Goal: Check status

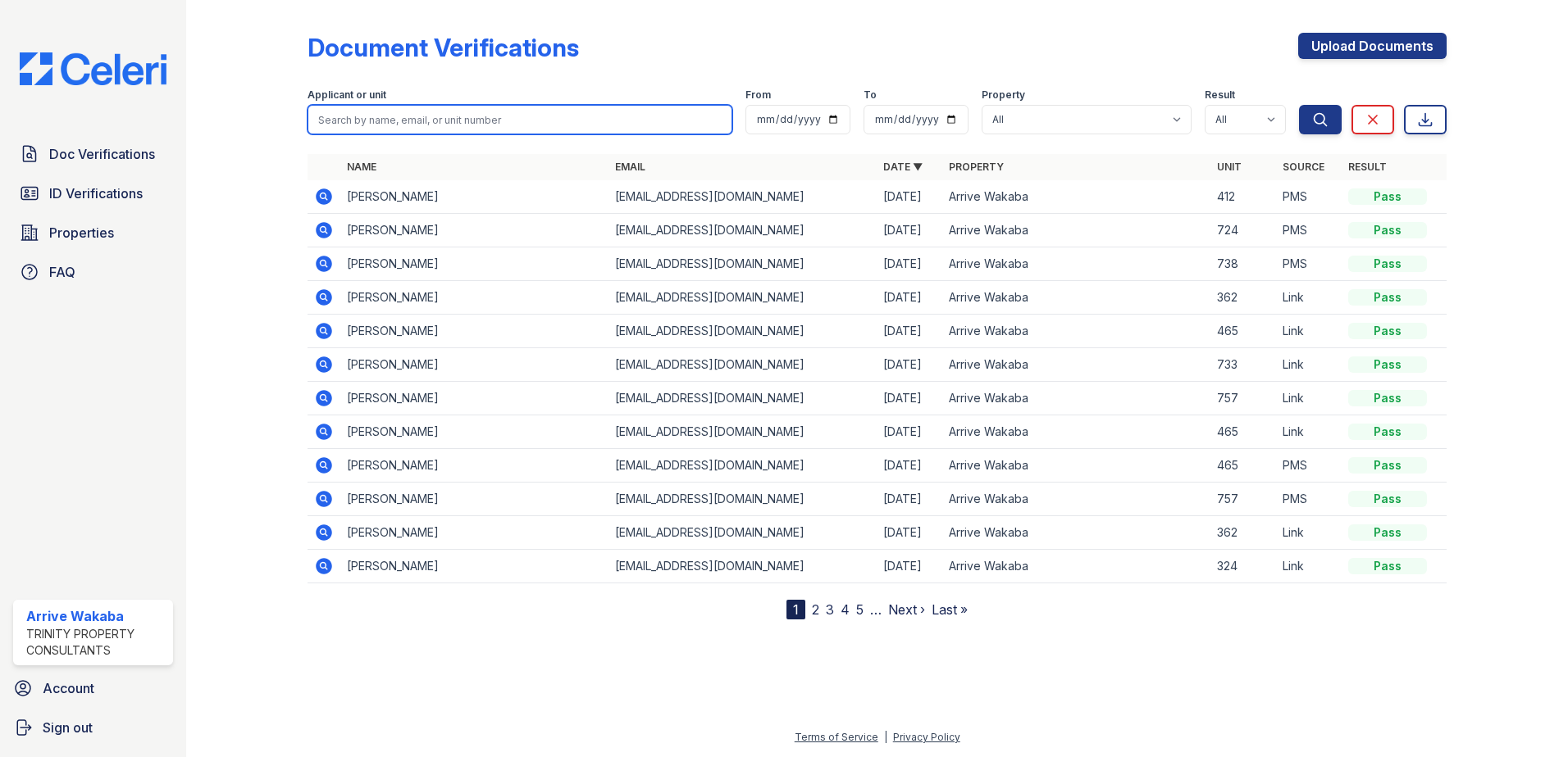
click at [477, 117] on input "search" at bounding box center [520, 119] width 425 height 30
type input "r"
type input "[PERSON_NAME]"
click at [1299, 105] on button "Search" at bounding box center [1320, 119] width 42 height 30
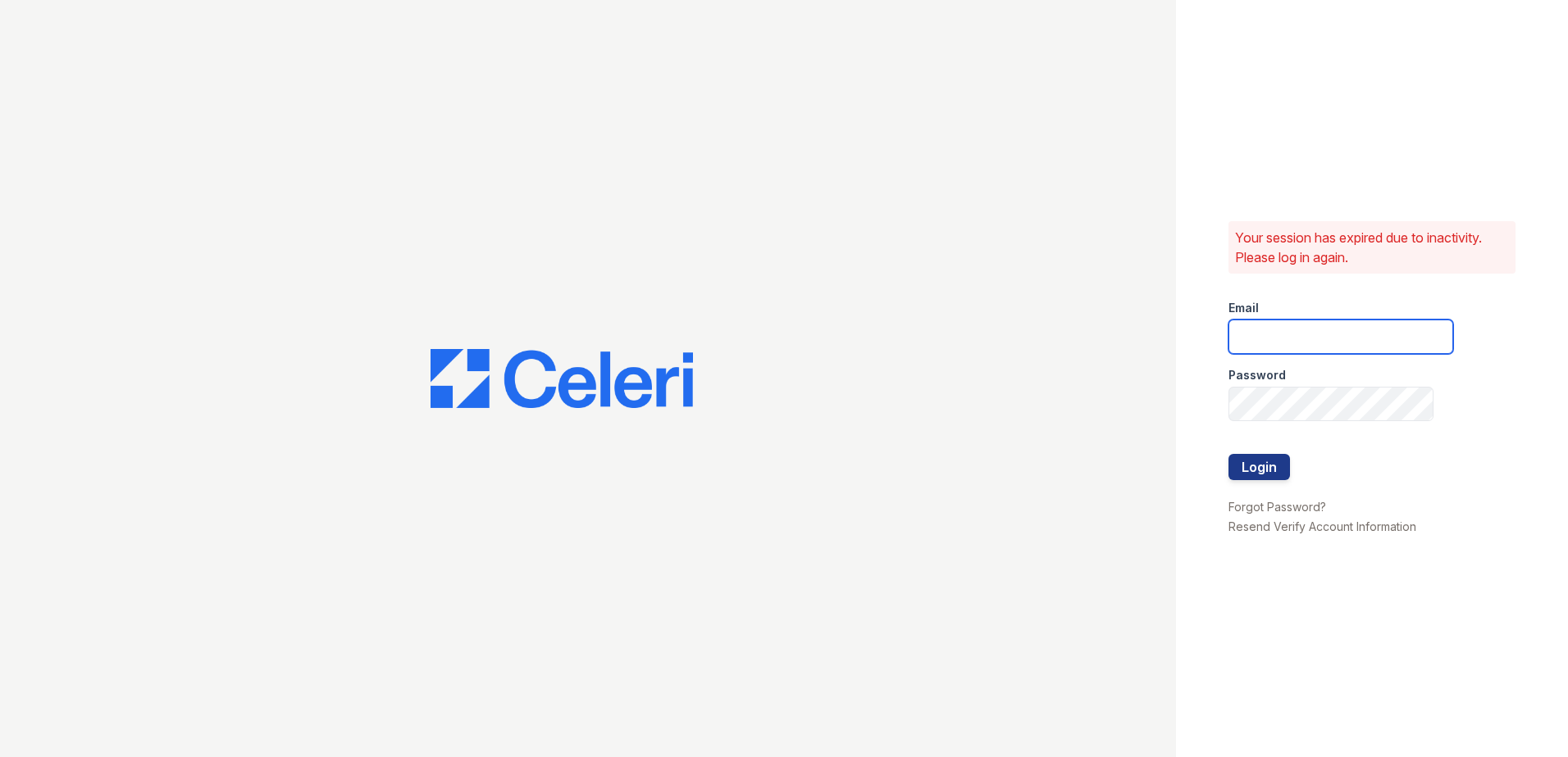
type input "Arrivewakaba@trinity-pm.com"
click at [1258, 473] on button "Login" at bounding box center [1259, 466] width 61 height 26
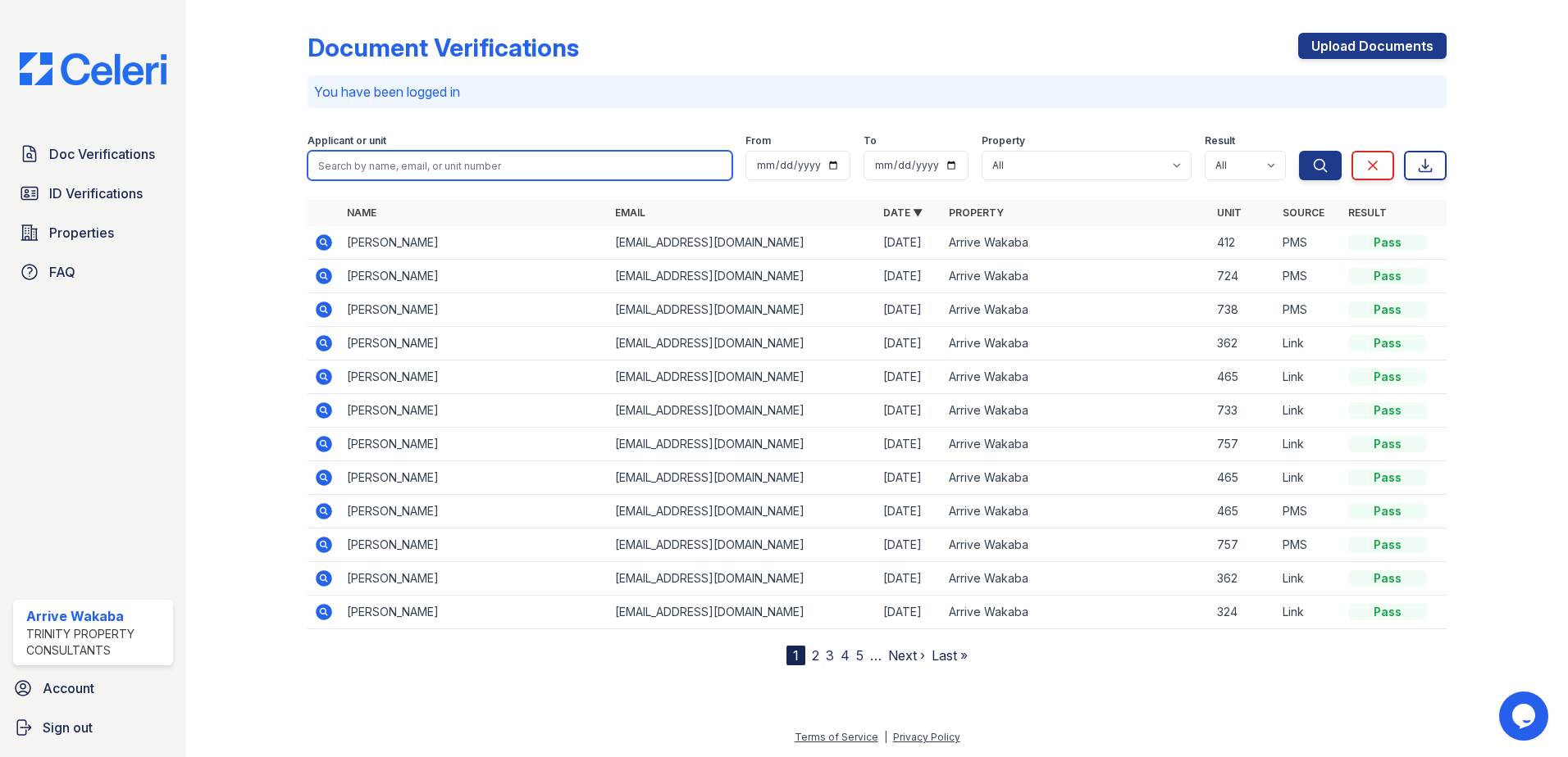
click at [442, 167] on input "search" at bounding box center [520, 166] width 425 height 30
type input "[PERSON_NAME]"
click at [1299, 151] on button "Search" at bounding box center [1320, 166] width 42 height 30
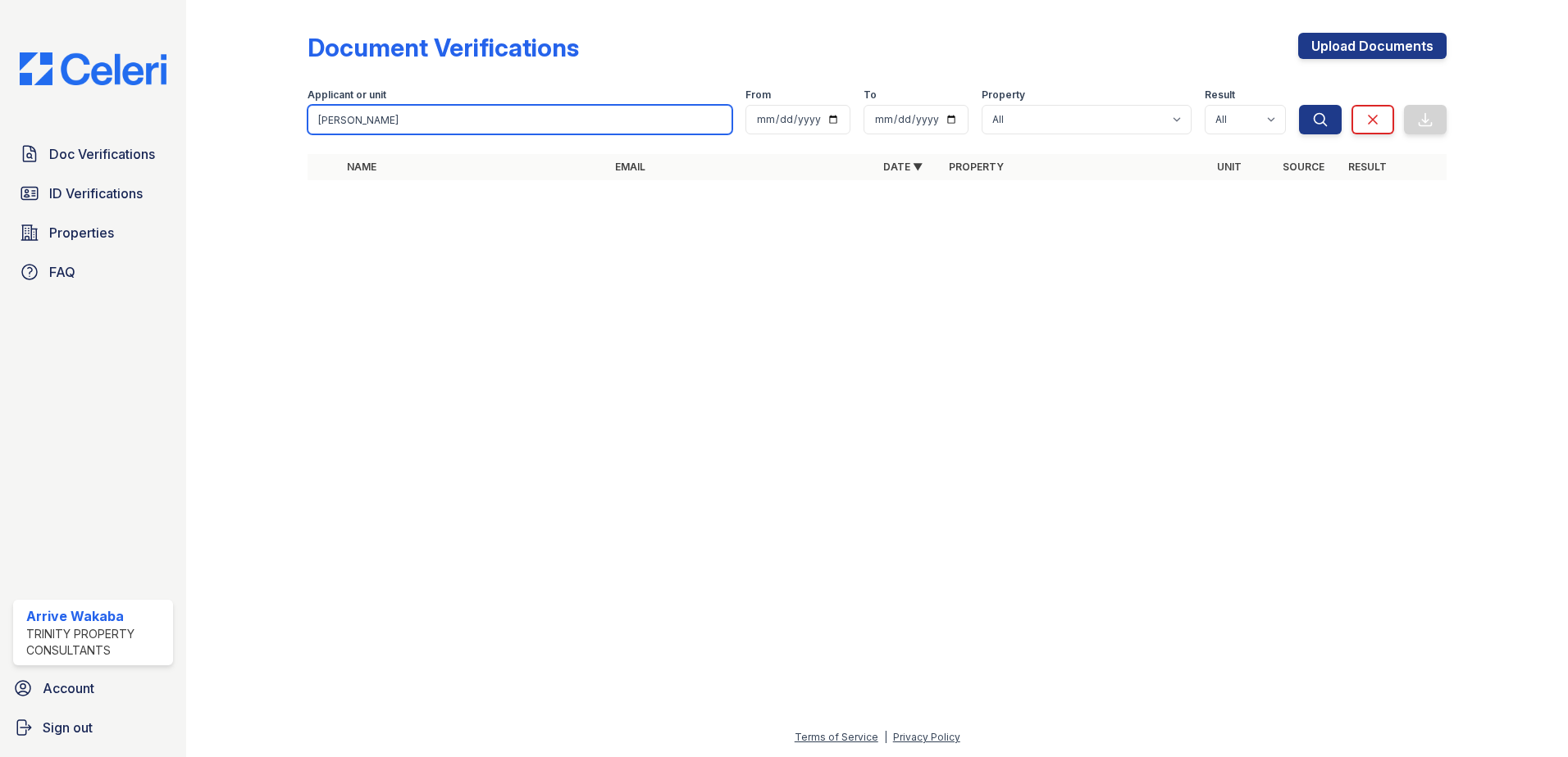
click at [447, 122] on input "[PERSON_NAME]" at bounding box center [520, 119] width 425 height 30
type input "[PERSON_NAME]"
click at [1299, 105] on button "Search" at bounding box center [1320, 119] width 42 height 30
